Goal: Task Accomplishment & Management: Manage account settings

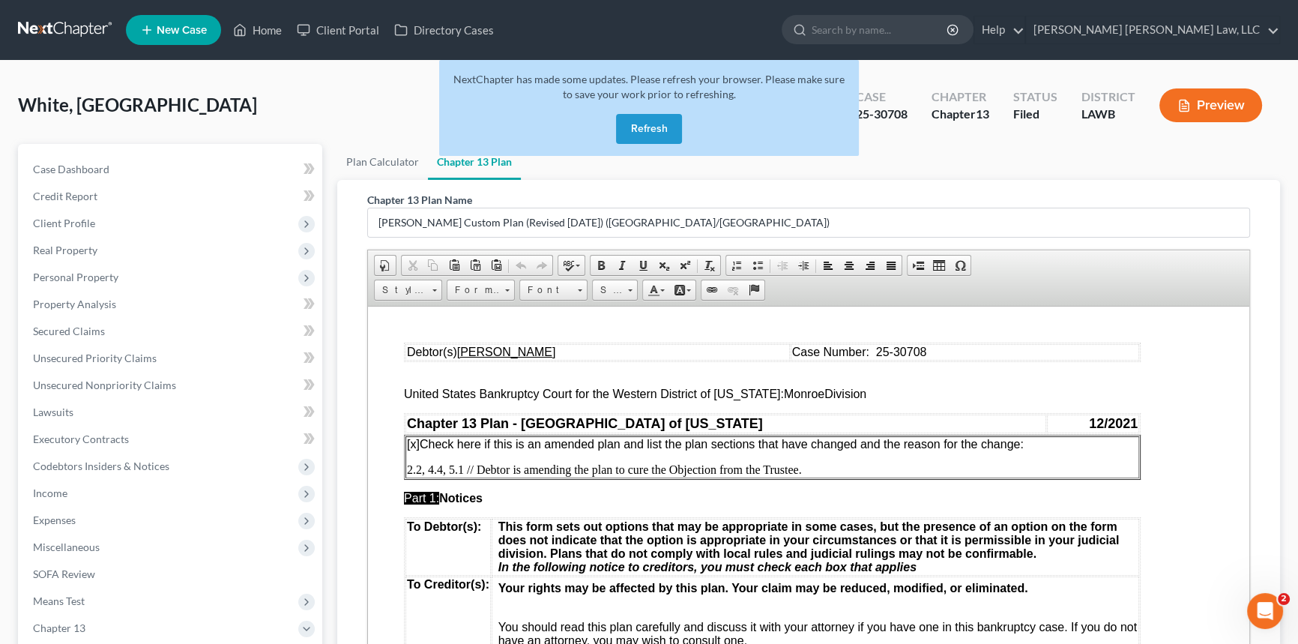
click at [647, 130] on button "Refresh" at bounding box center [649, 129] width 66 height 30
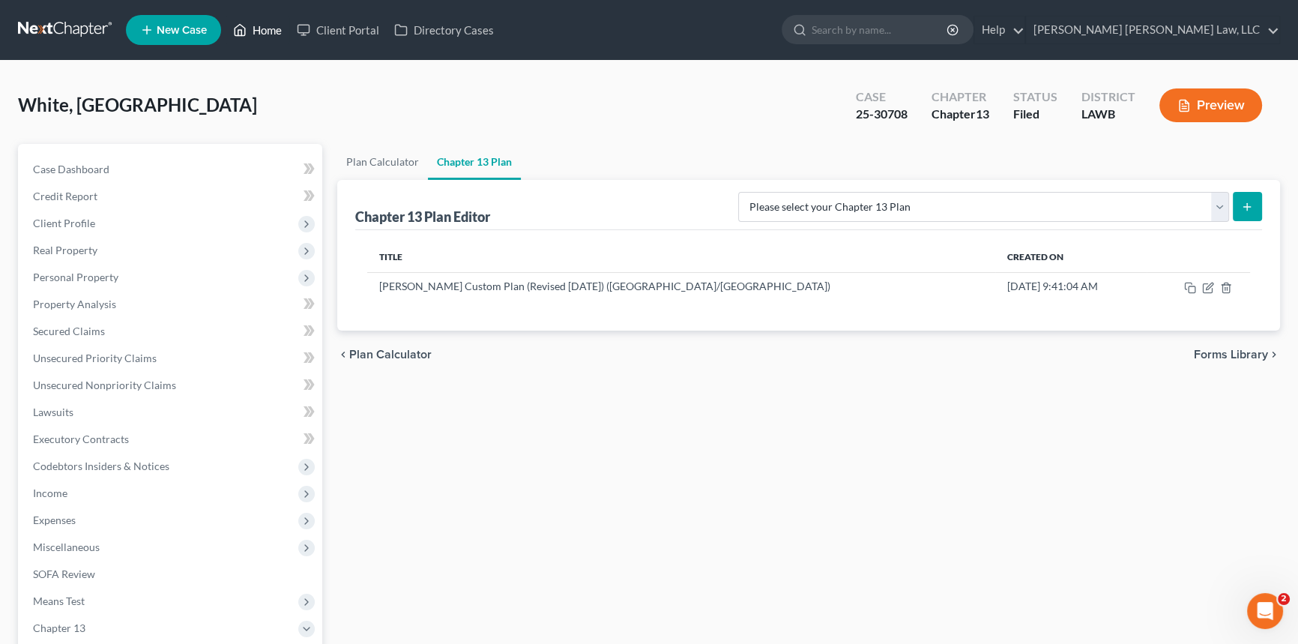
click at [261, 28] on link "Home" at bounding box center [258, 29] width 64 height 27
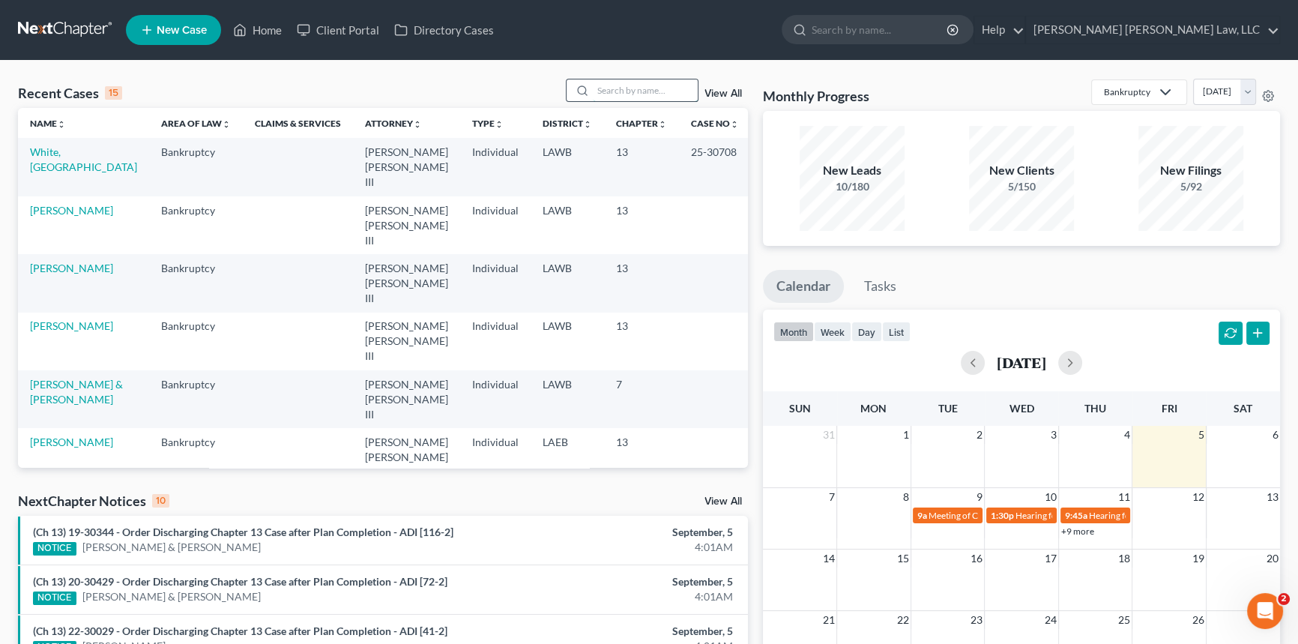
click at [605, 90] on input "search" at bounding box center [645, 90] width 105 height 22
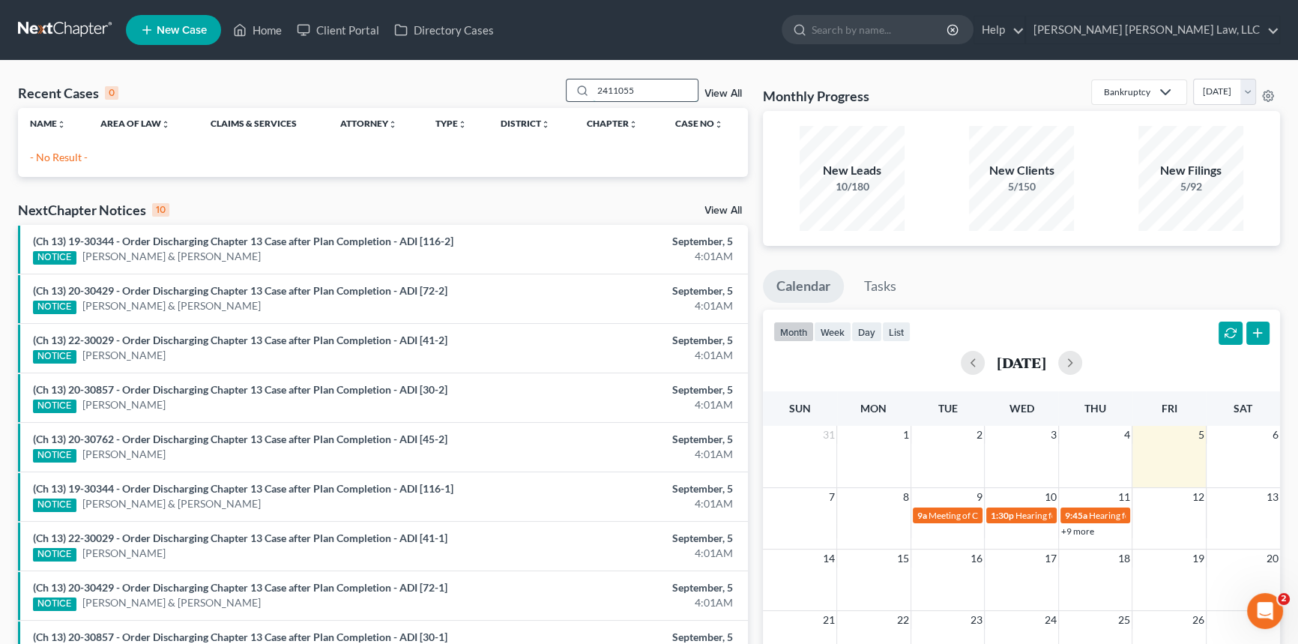
click at [603, 89] on input "2411055" at bounding box center [645, 90] width 105 height 22
type input "24-11055"
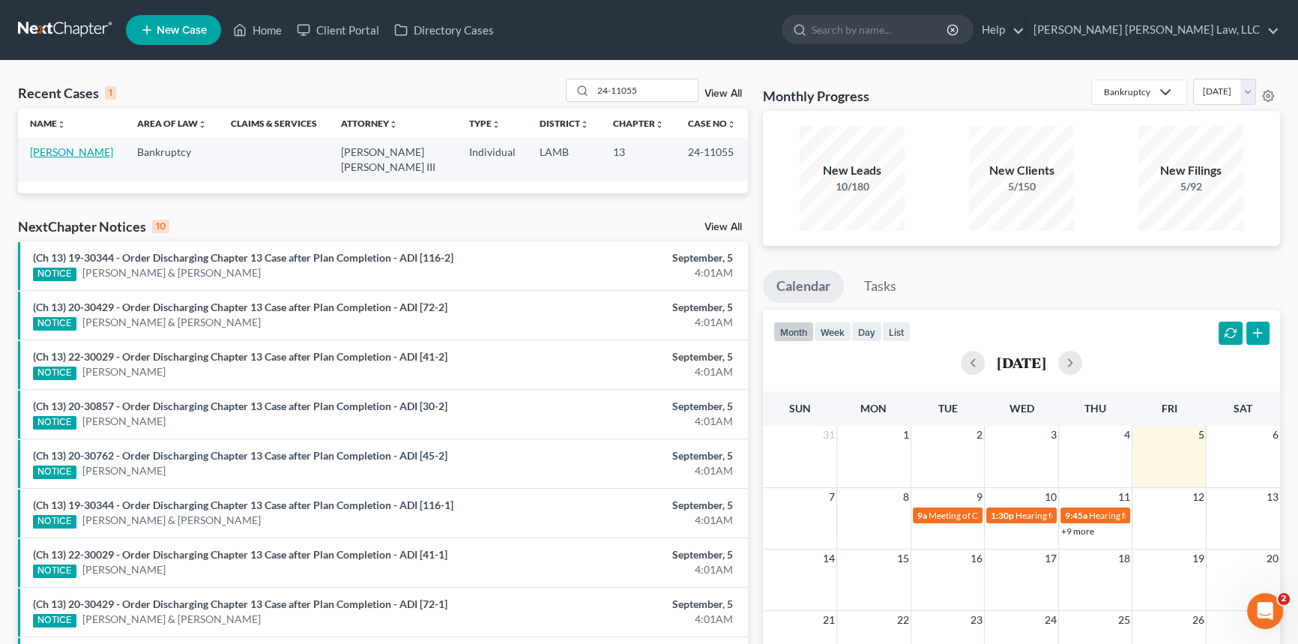
click at [44, 148] on link "Angeletti, Eric" at bounding box center [71, 151] width 83 height 13
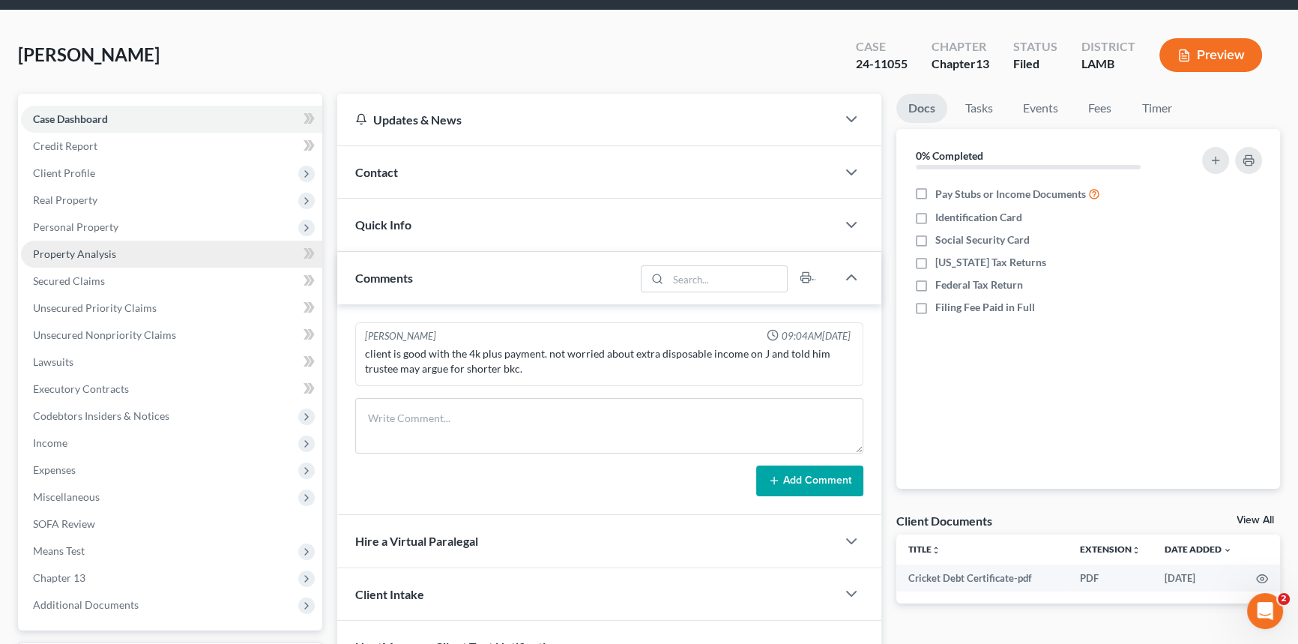
scroll to position [136, 0]
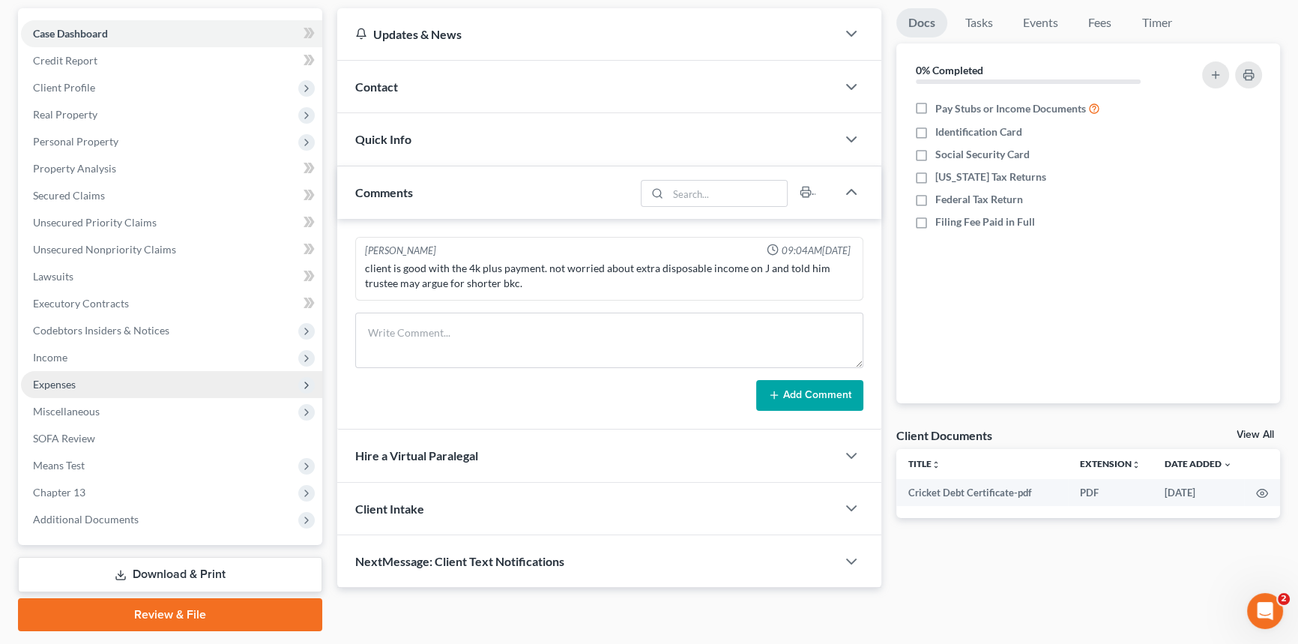
click at [72, 378] on span "Expenses" at bounding box center [54, 384] width 43 height 13
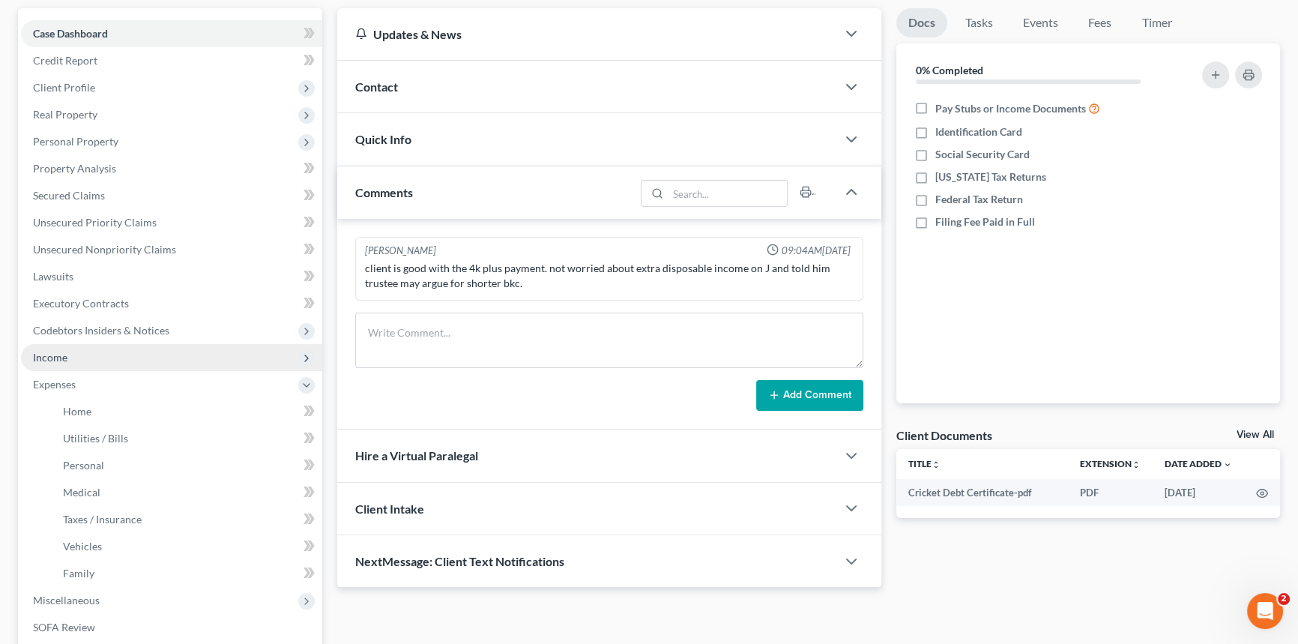
click at [64, 362] on span "Income" at bounding box center [171, 357] width 301 height 27
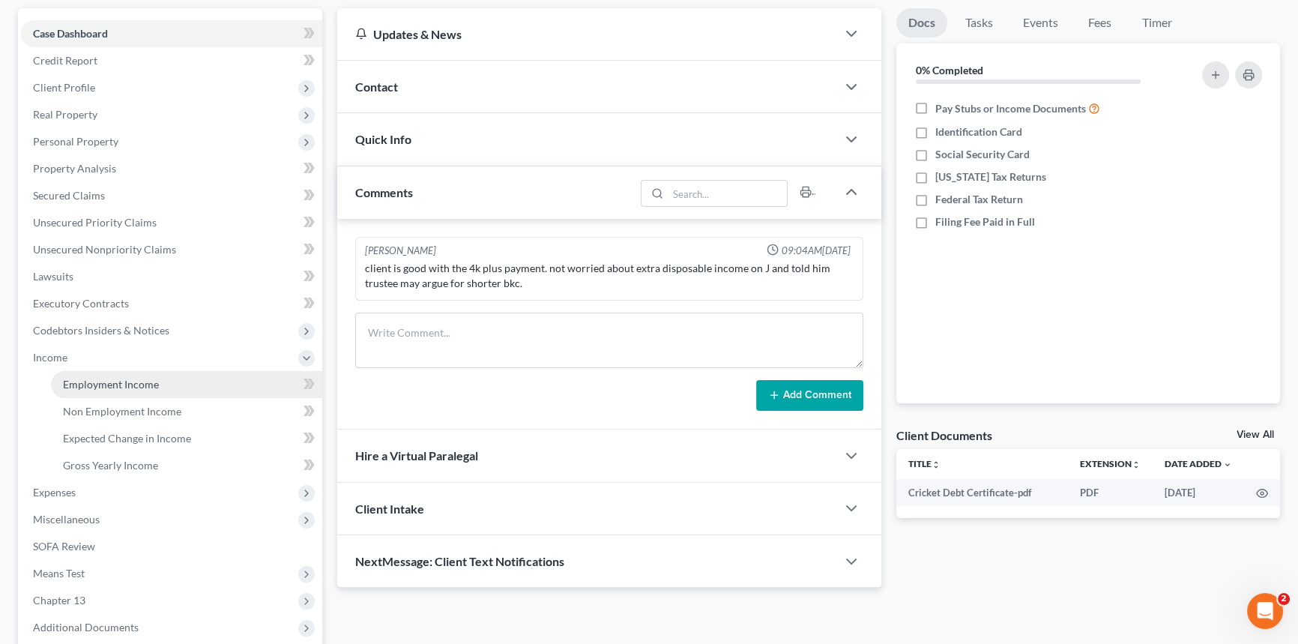
click at [88, 385] on span "Employment Income" at bounding box center [111, 384] width 96 height 13
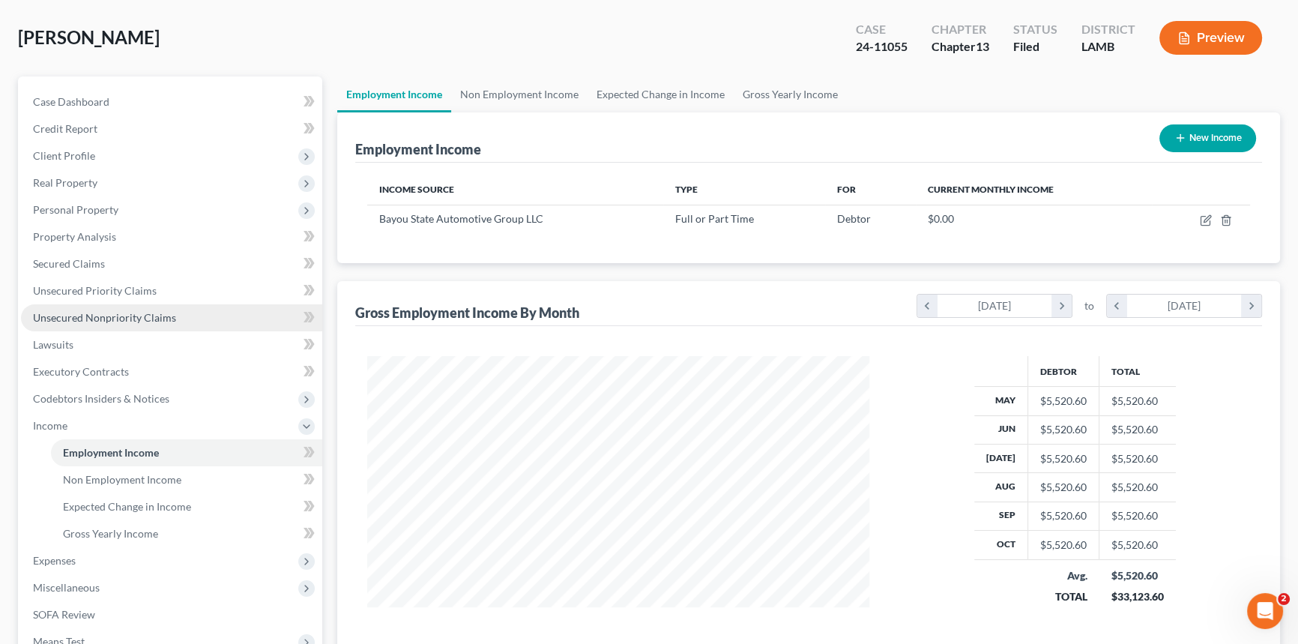
scroll to position [136, 0]
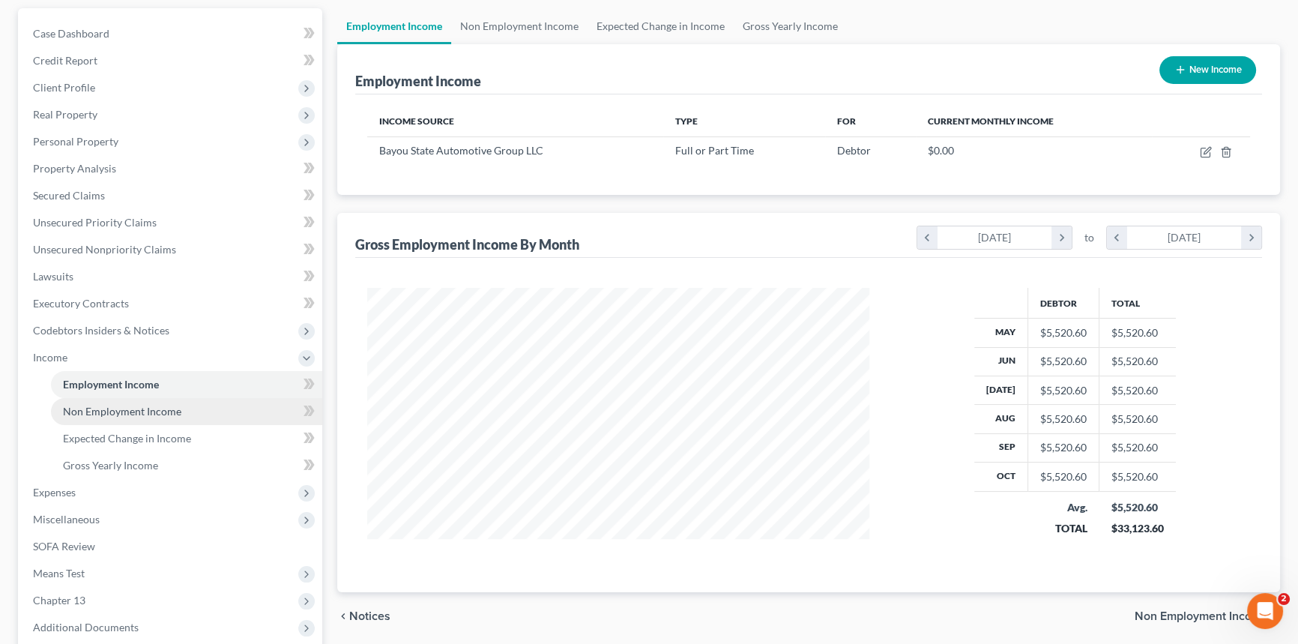
click at [130, 416] on link "Non Employment Income" at bounding box center [186, 411] width 271 height 27
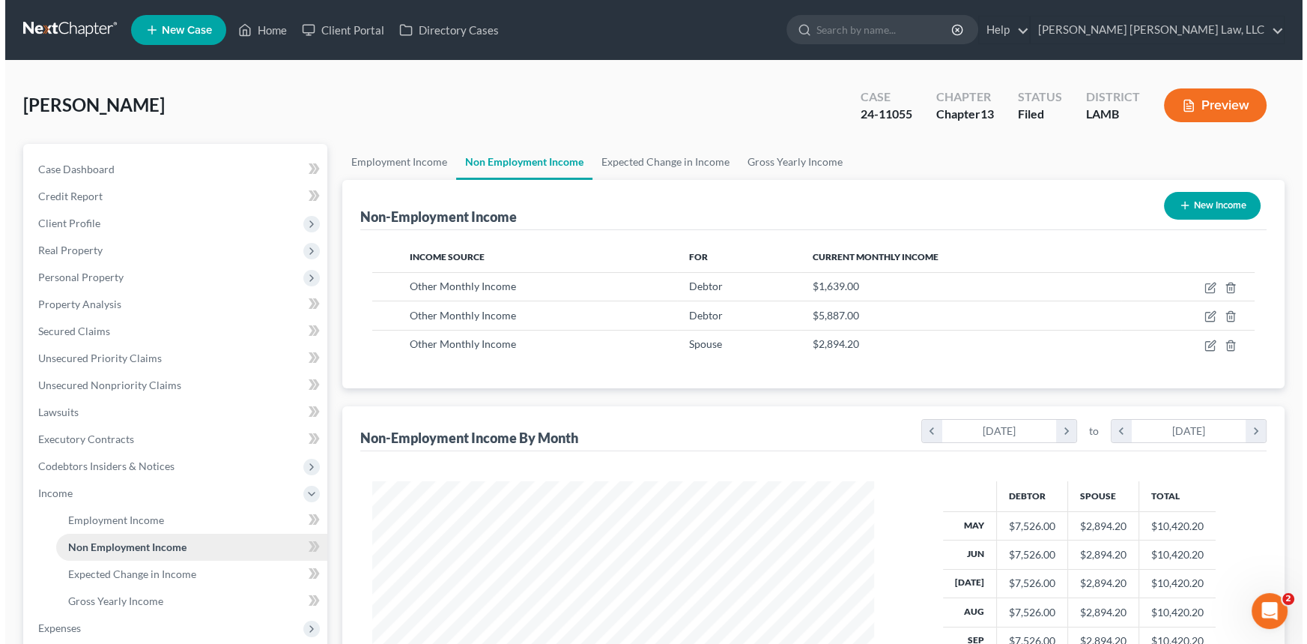
scroll to position [268, 532]
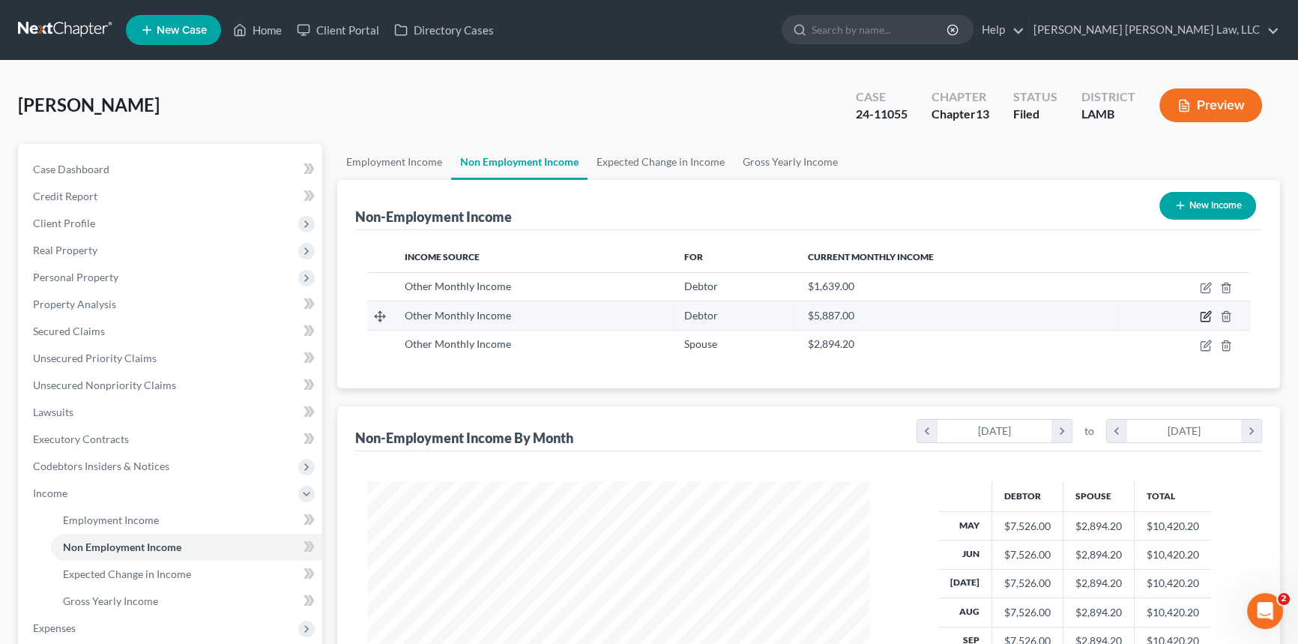
click at [1205, 315] on icon "button" at bounding box center [1206, 315] width 7 height 7
select select "13"
select select "0"
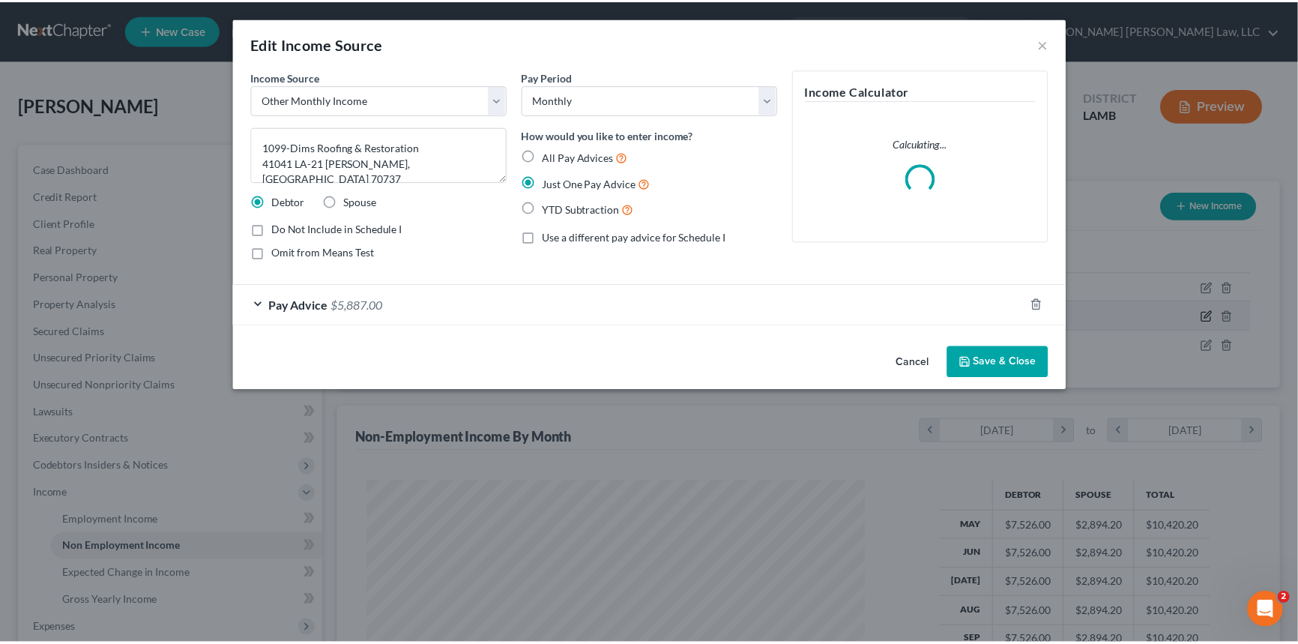
scroll to position [268, 536]
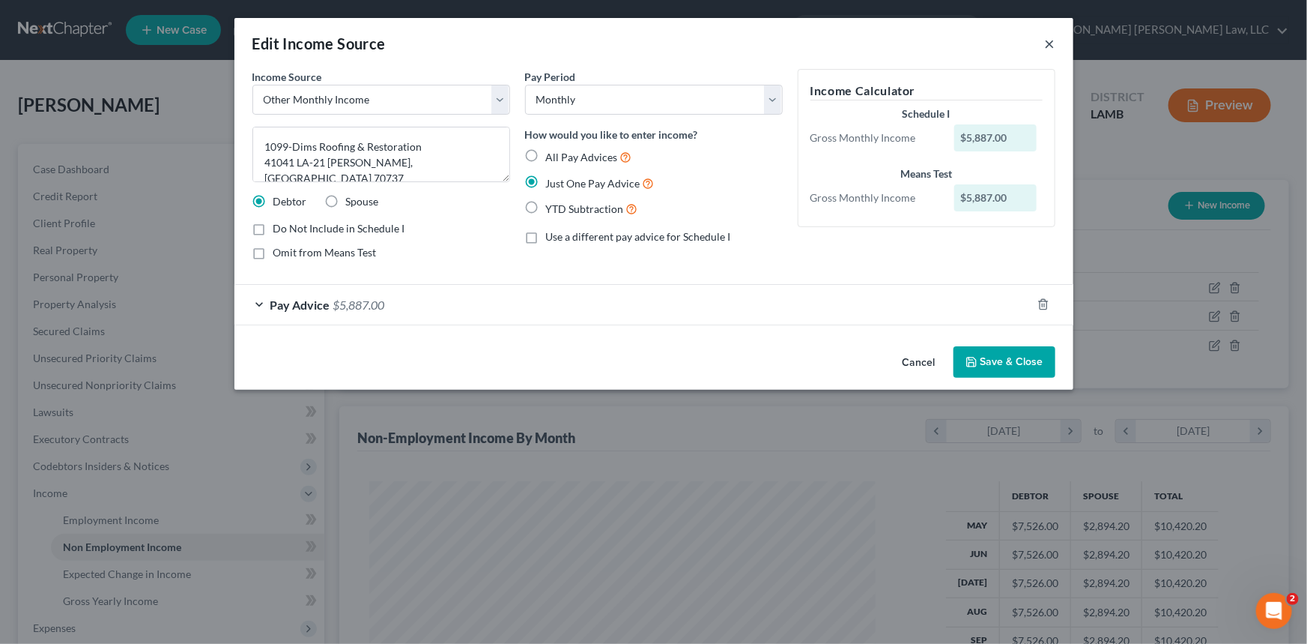
click at [1049, 41] on button "×" at bounding box center [1050, 43] width 10 height 18
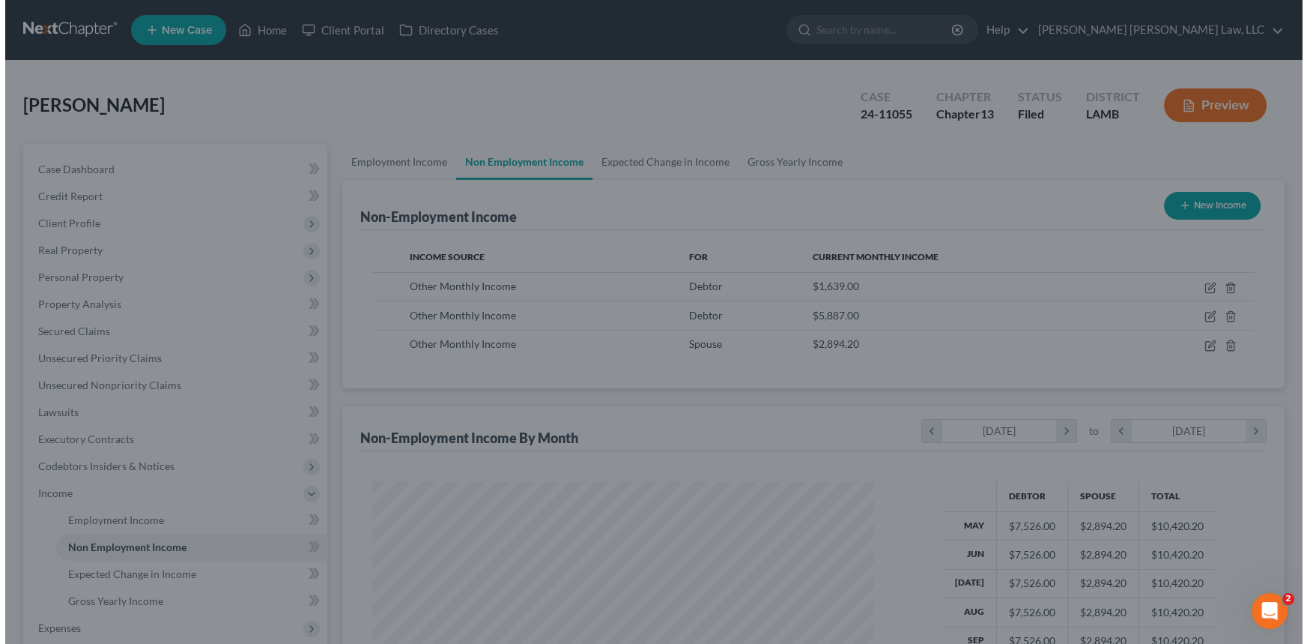
scroll to position [748979, 748715]
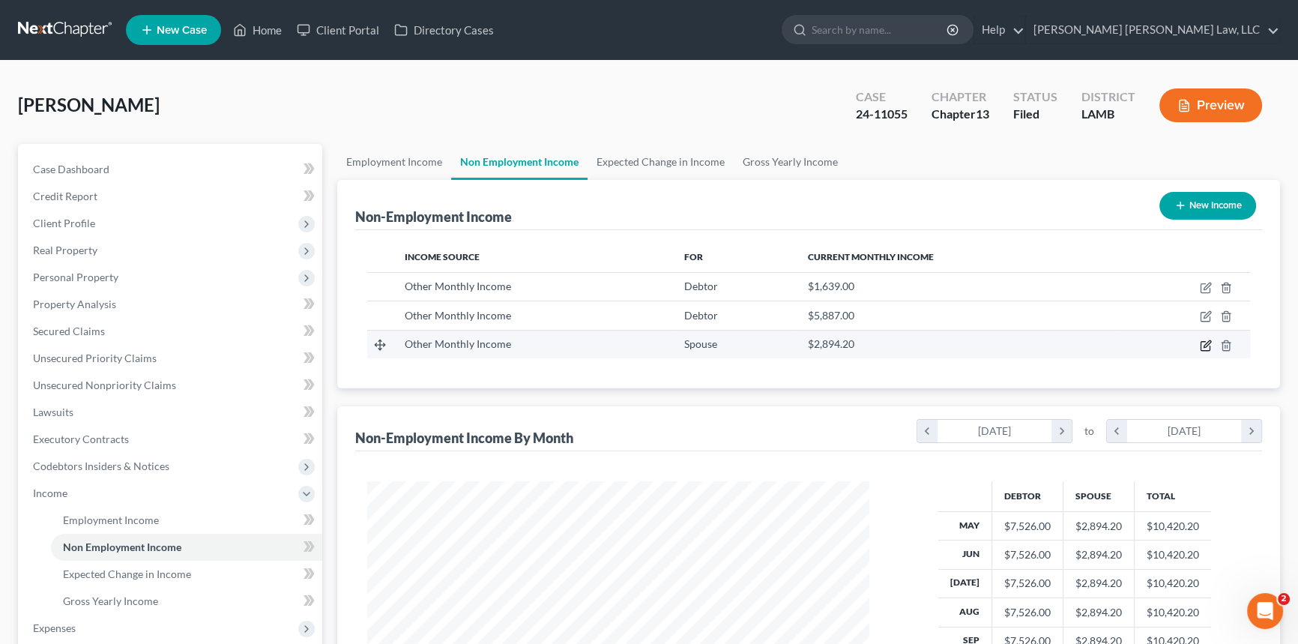
click at [1203, 339] on icon "button" at bounding box center [1206, 345] width 12 height 12
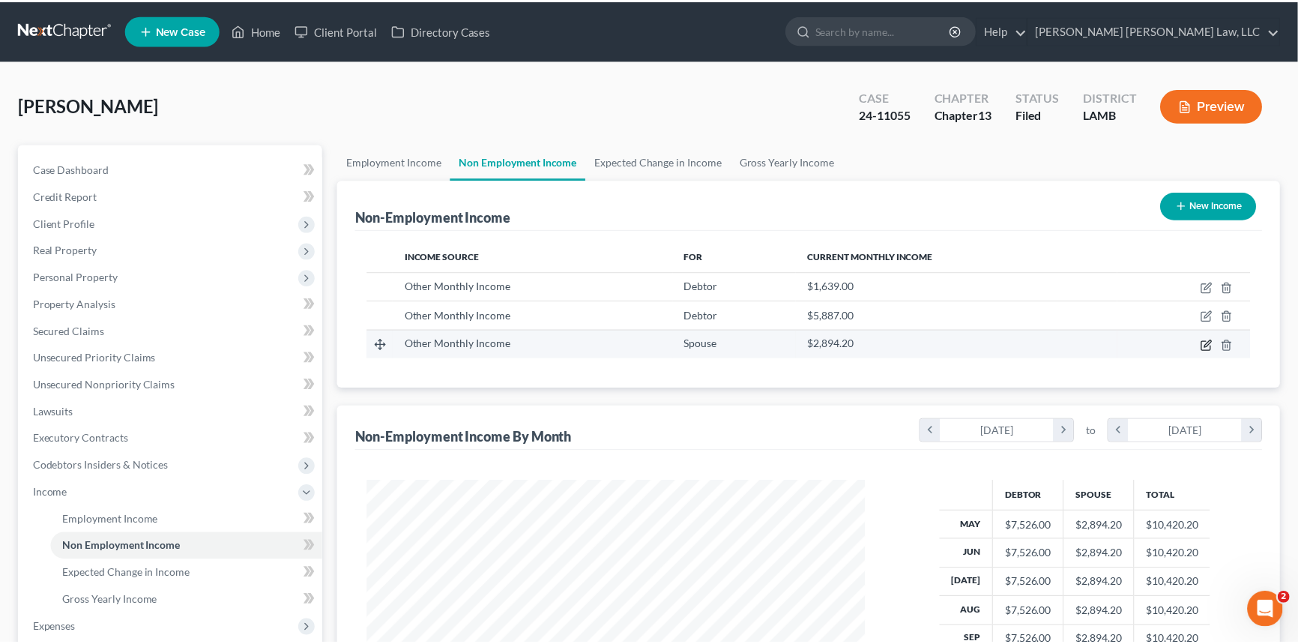
scroll to position [268, 536]
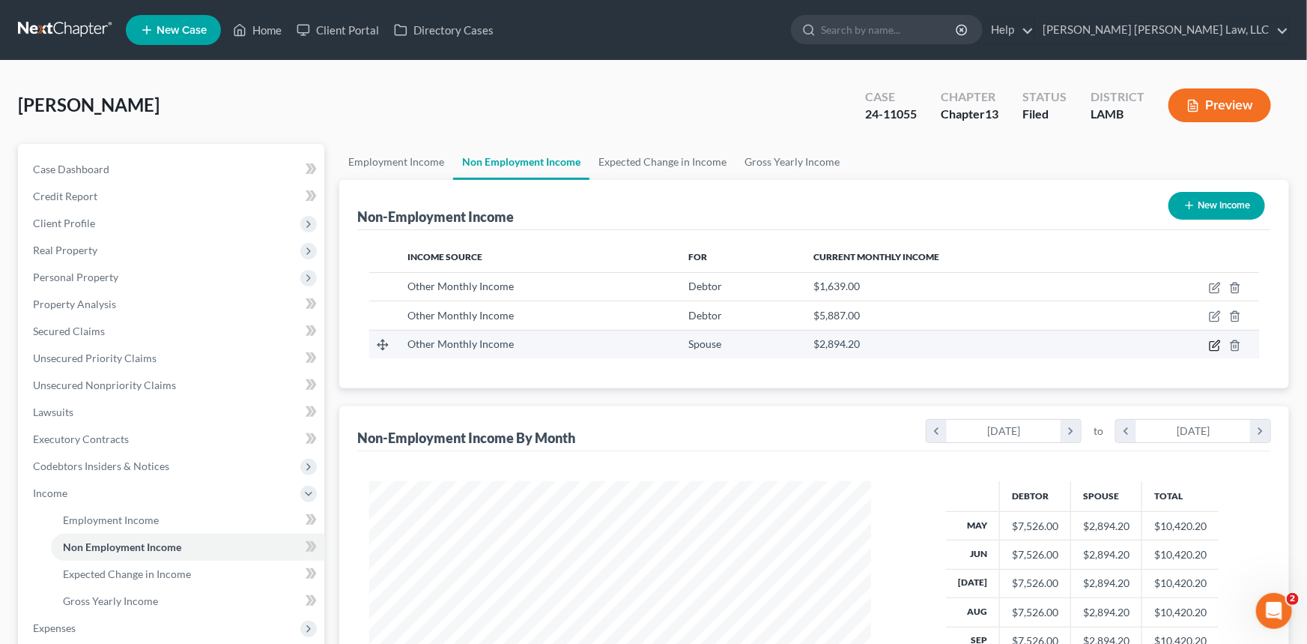
select select "13"
select select "0"
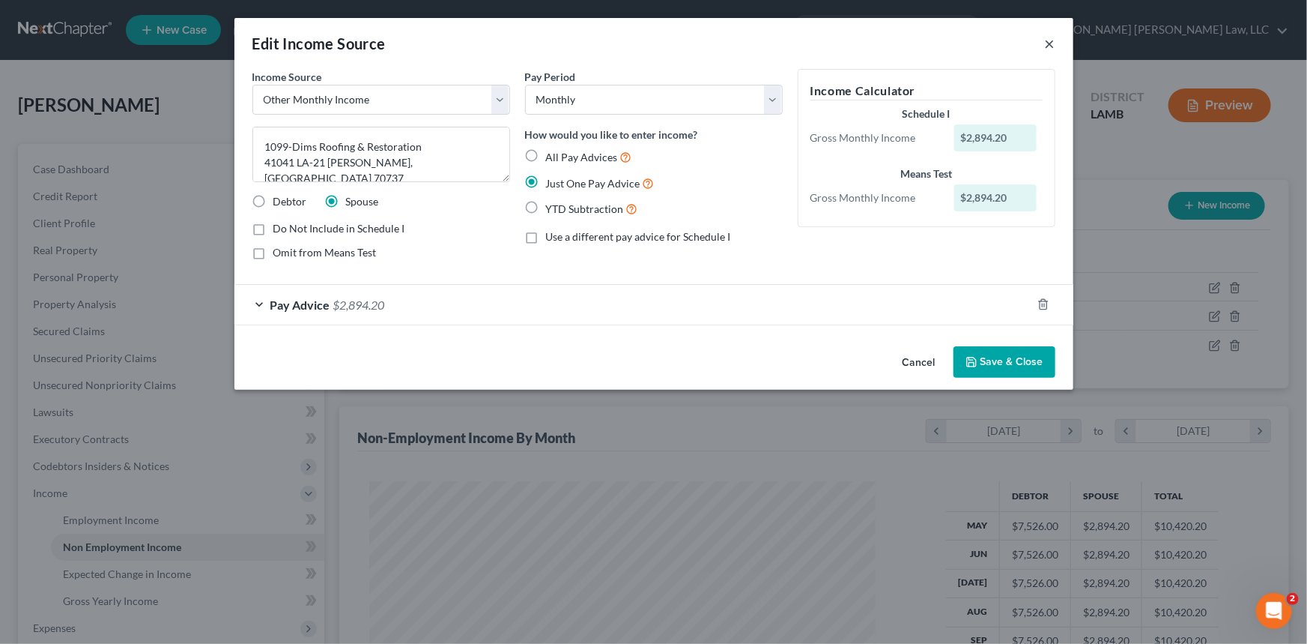
click at [1047, 43] on button "×" at bounding box center [1050, 43] width 10 height 18
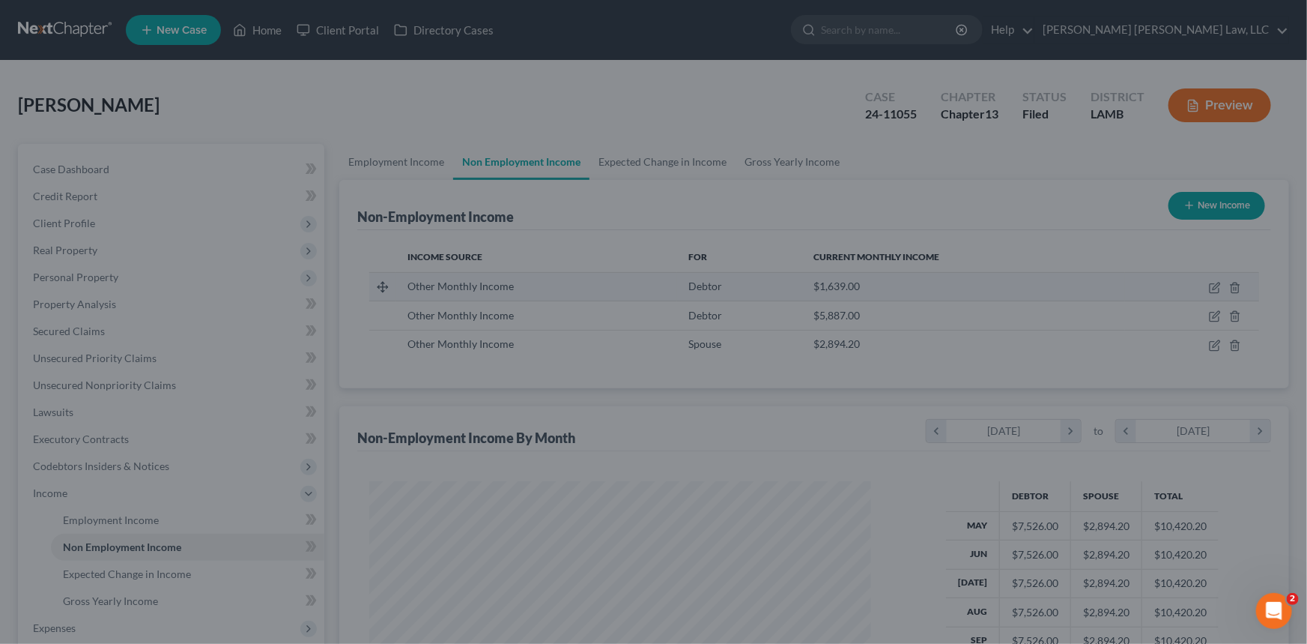
scroll to position [748979, 748715]
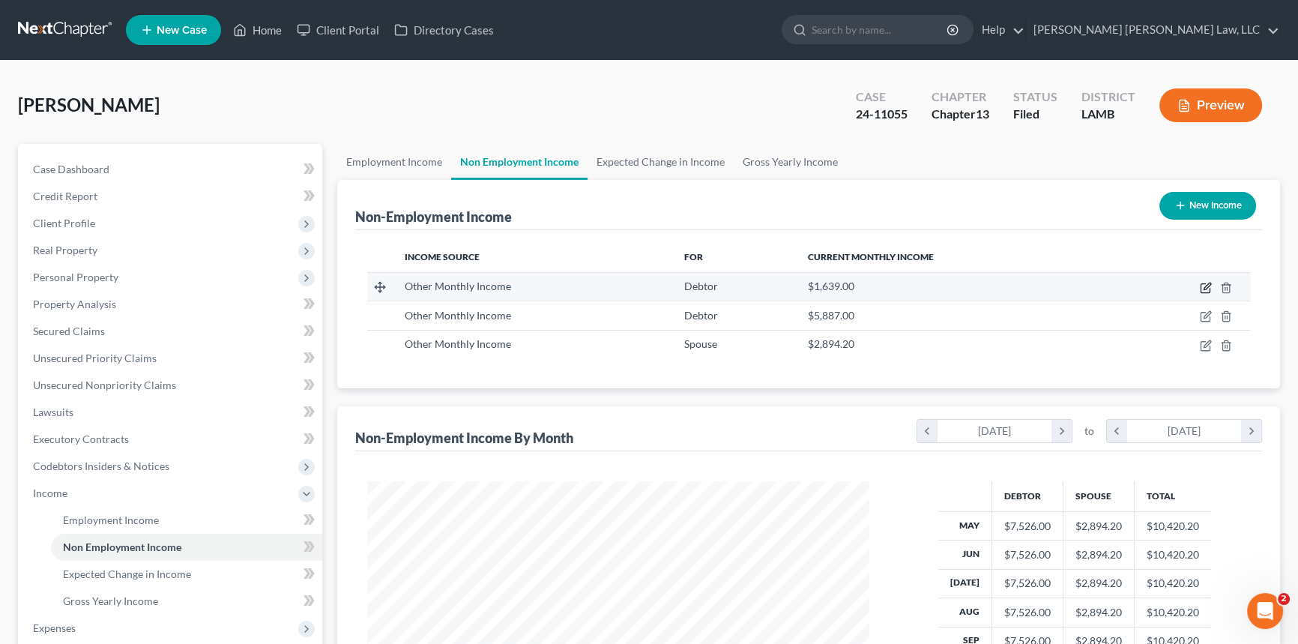
click at [1205, 285] on icon "button" at bounding box center [1206, 288] width 12 height 12
select select "13"
select select "0"
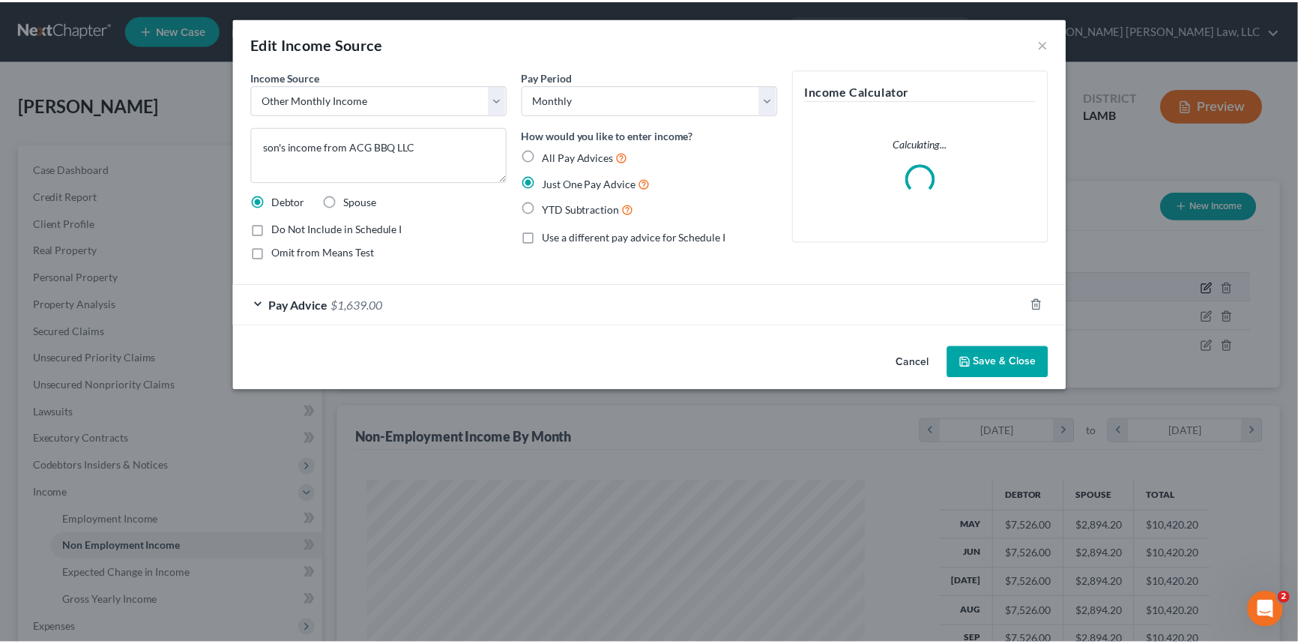
scroll to position [268, 536]
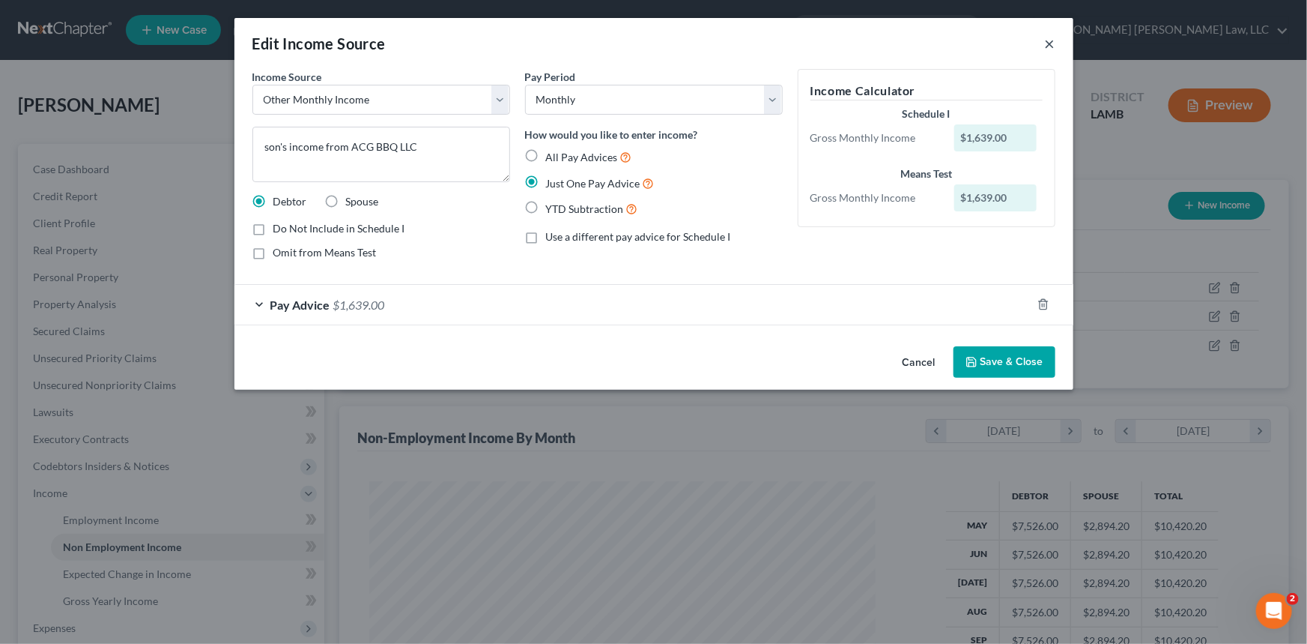
click at [1047, 39] on button "×" at bounding box center [1050, 43] width 10 height 18
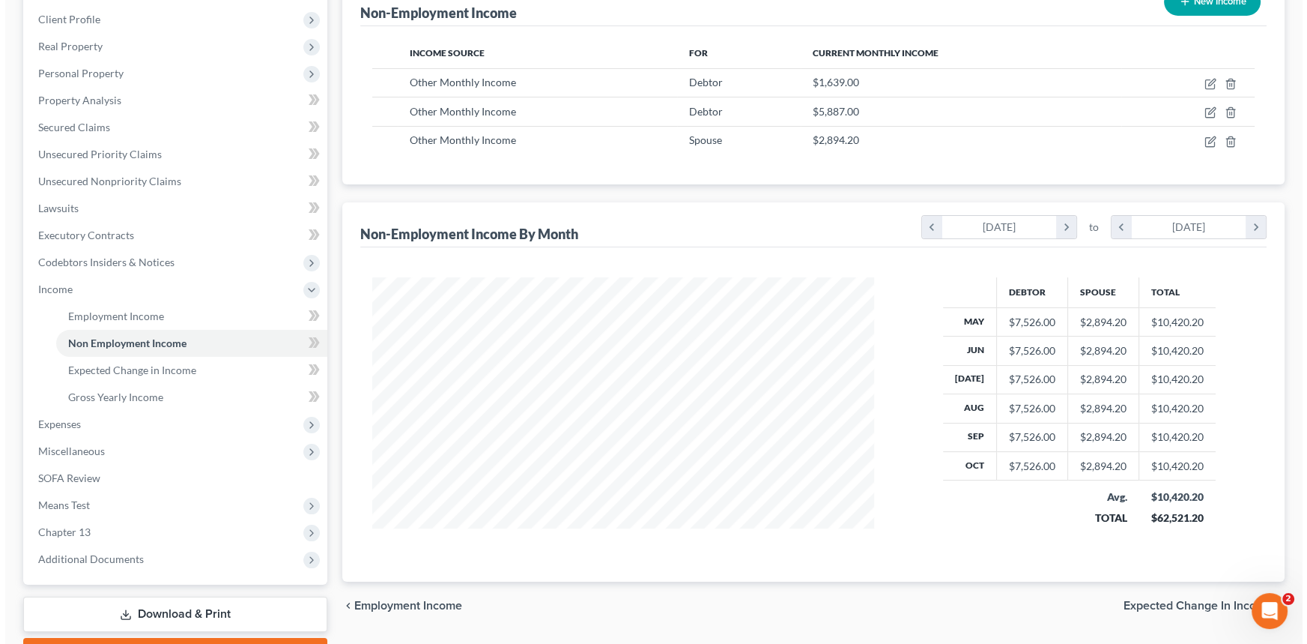
scroll to position [136, 0]
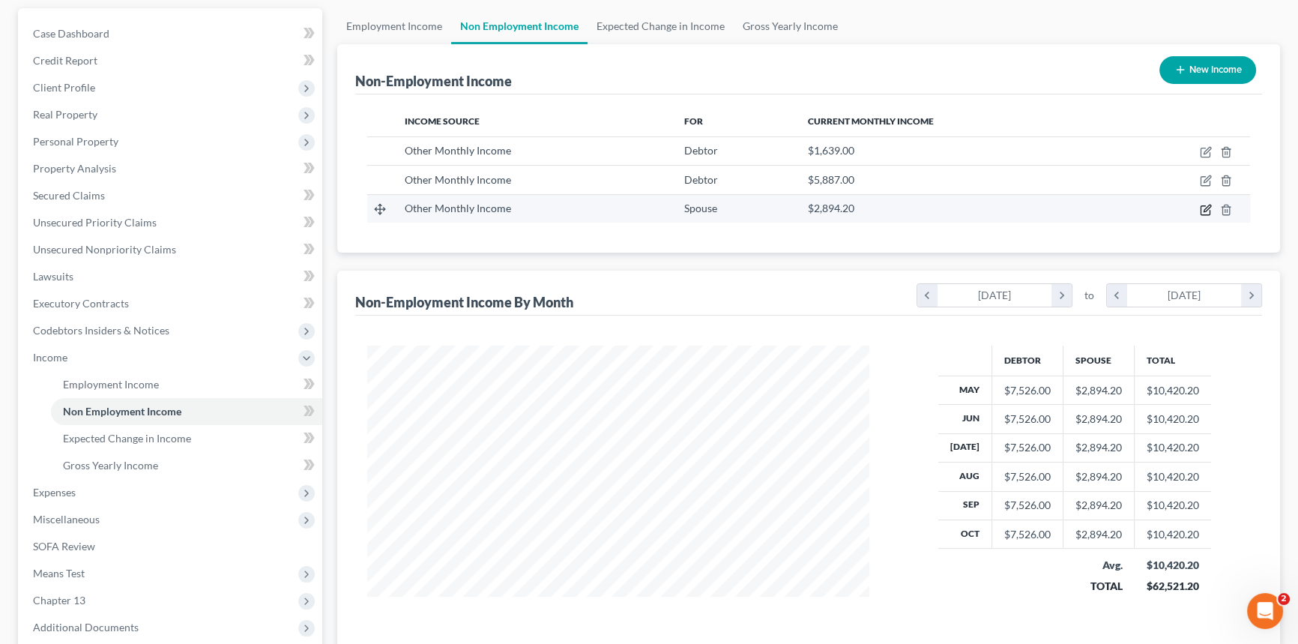
click at [1204, 210] on icon "button" at bounding box center [1206, 208] width 7 height 7
select select "13"
select select "0"
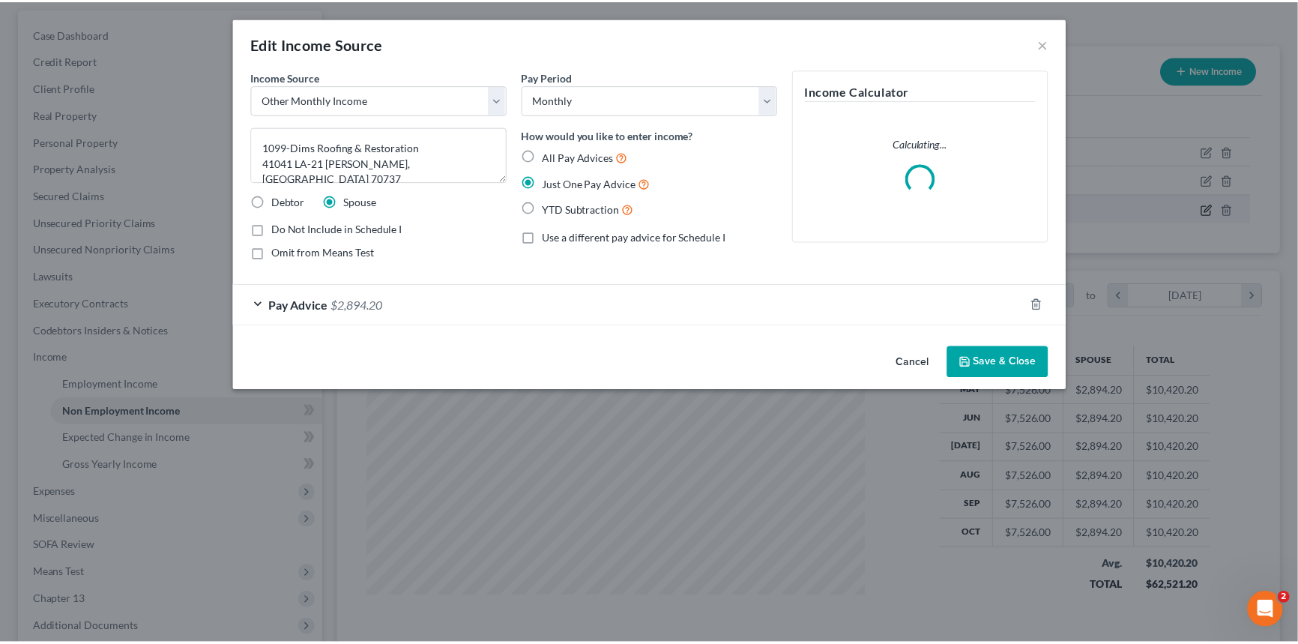
scroll to position [268, 536]
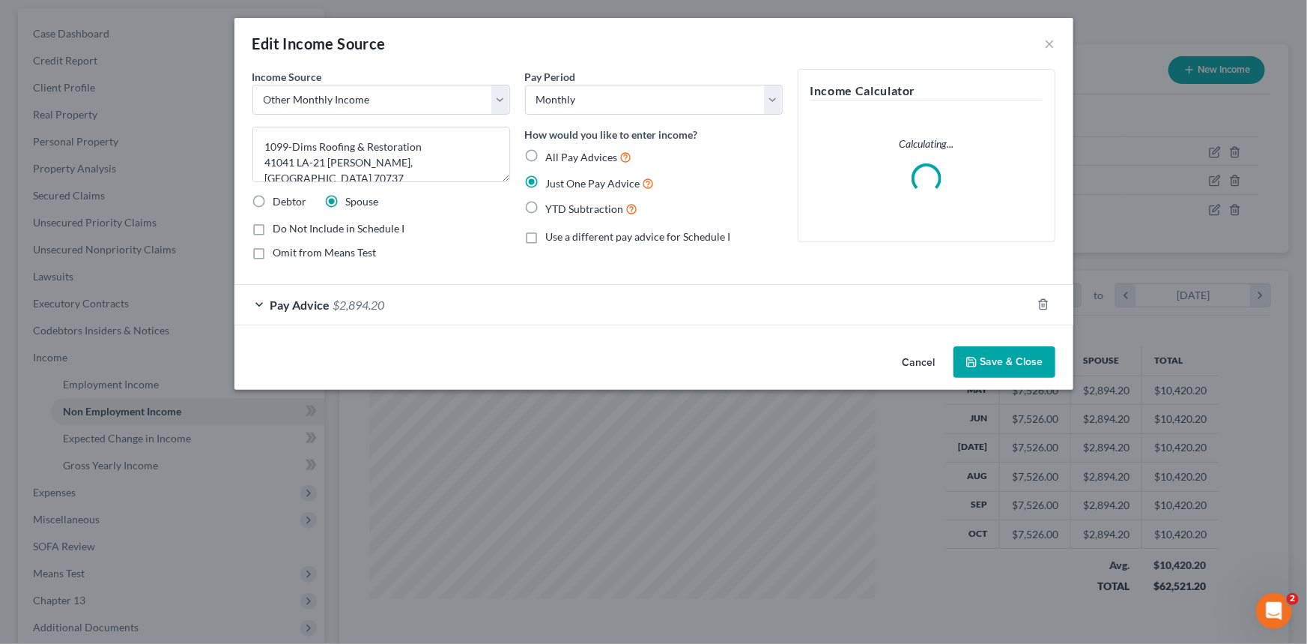
click at [261, 308] on div "Pay Advice $2,894.20" at bounding box center [633, 305] width 797 height 40
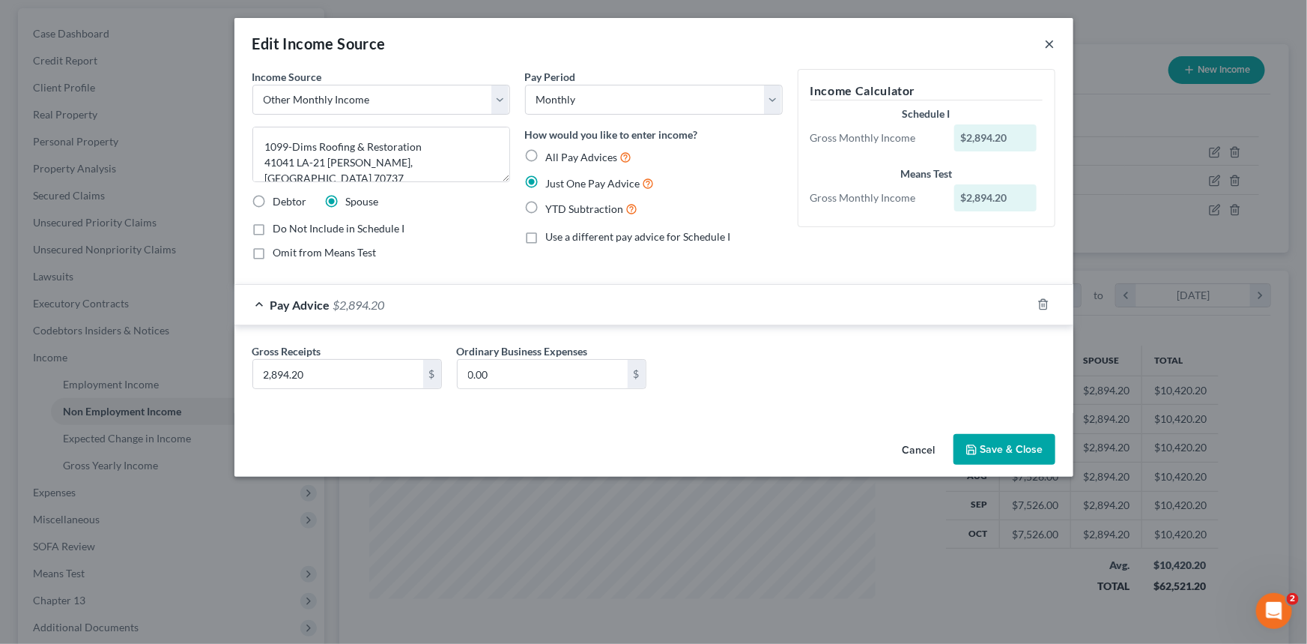
click at [1047, 42] on button "×" at bounding box center [1050, 43] width 10 height 18
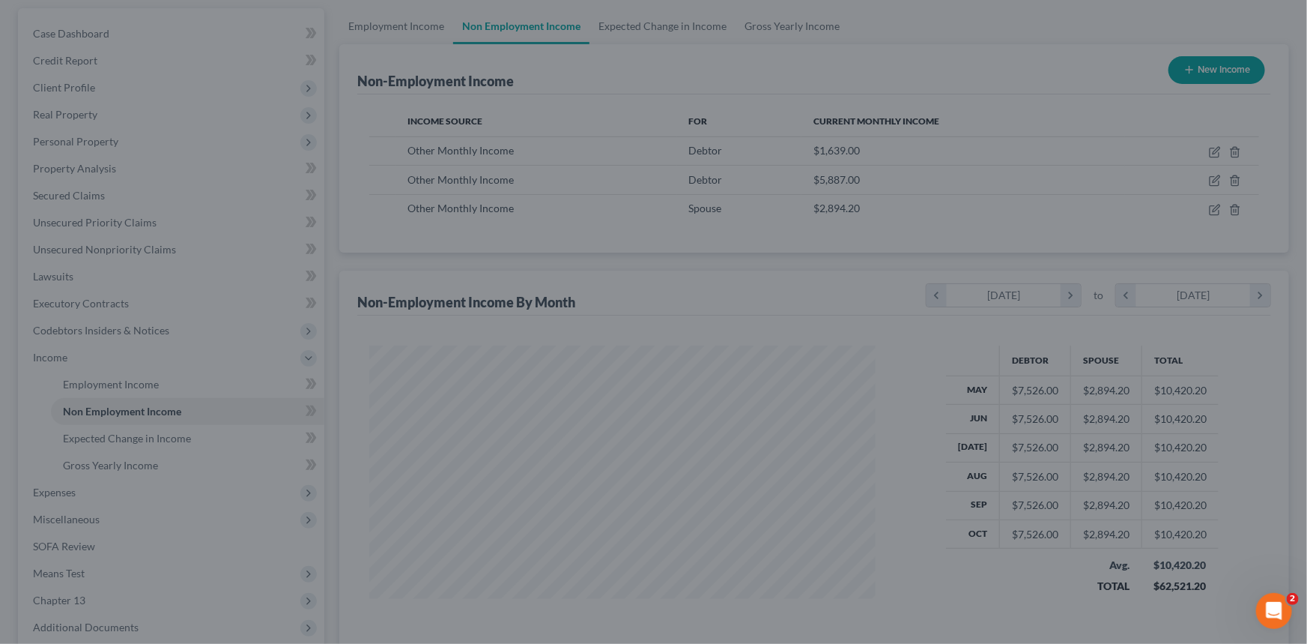
scroll to position [748979, 748715]
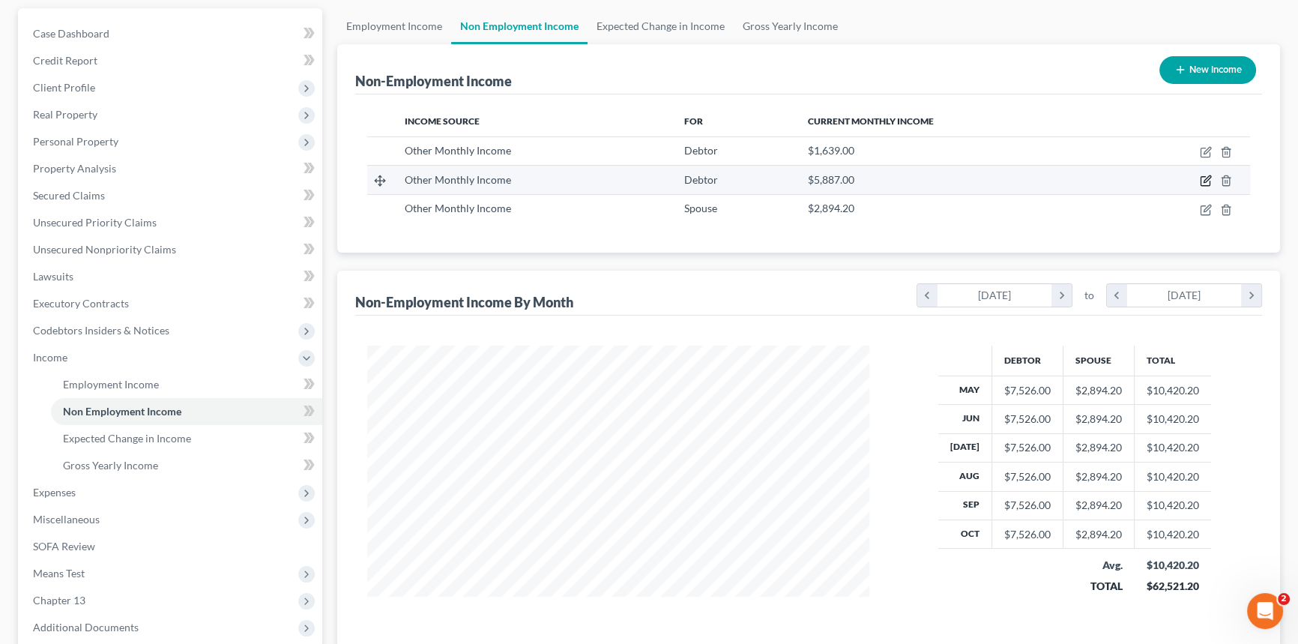
click at [1203, 175] on icon "button" at bounding box center [1206, 181] width 12 height 12
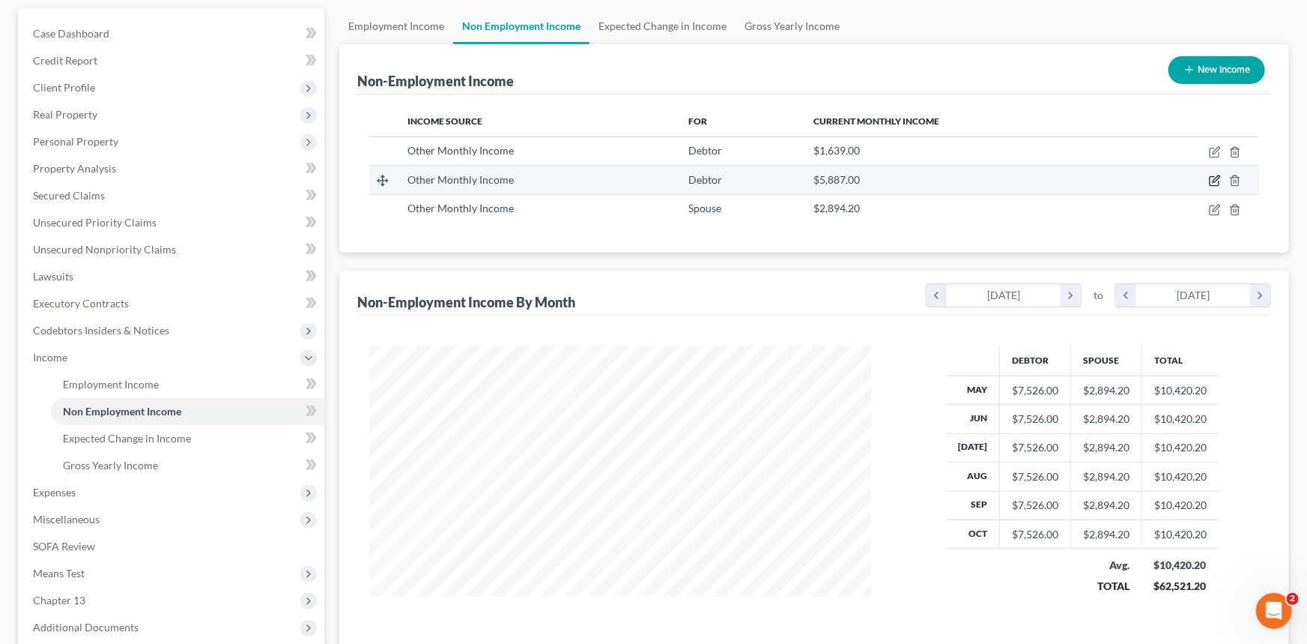
select select "13"
select select "0"
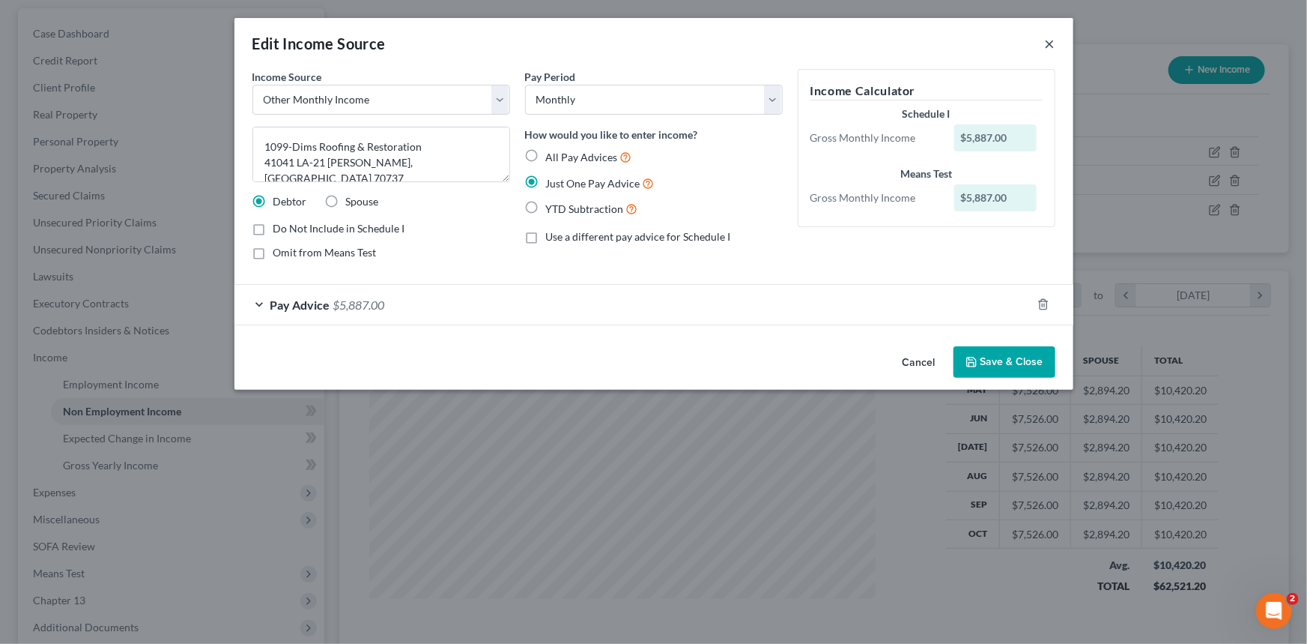
click at [1053, 40] on button "×" at bounding box center [1050, 43] width 10 height 18
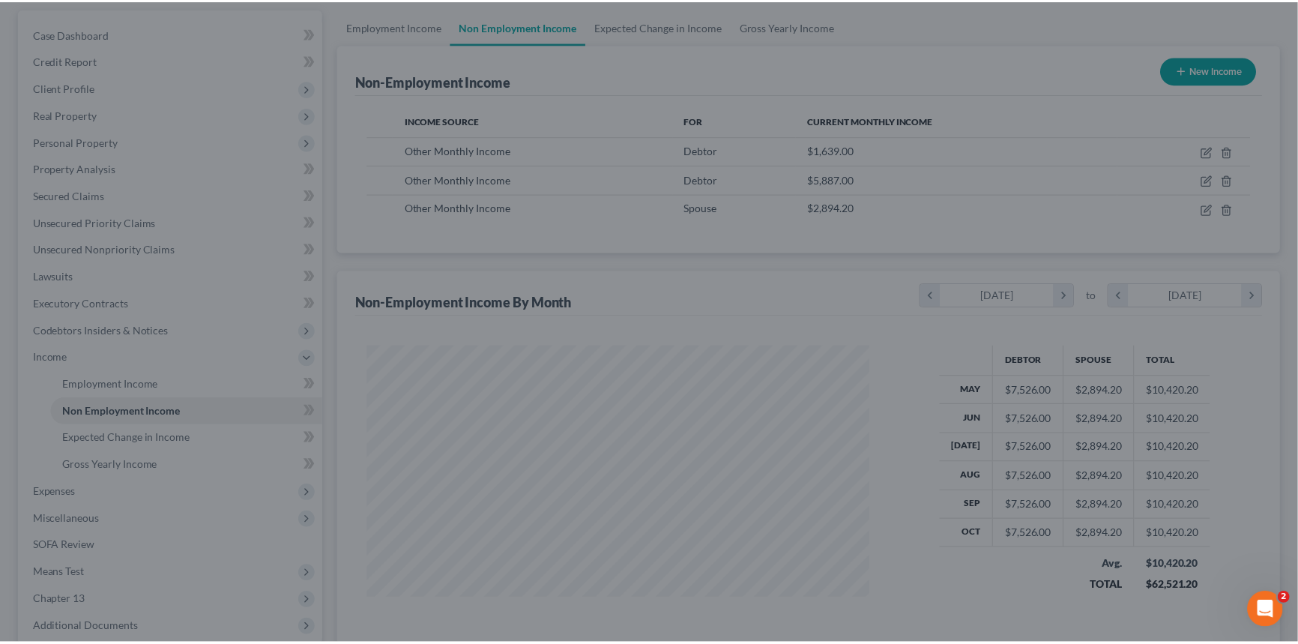
scroll to position [748979, 748715]
